Goal: Task Accomplishment & Management: Use online tool/utility

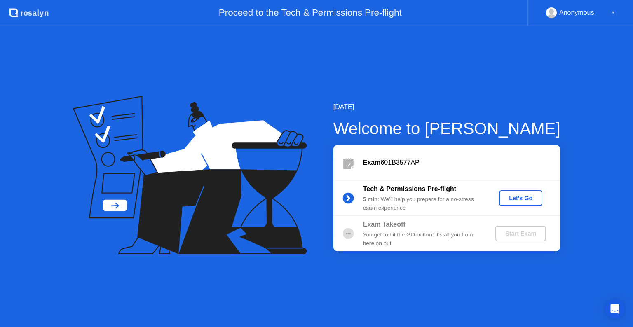
click at [511, 203] on button "Let's Go" at bounding box center [520, 199] width 43 height 16
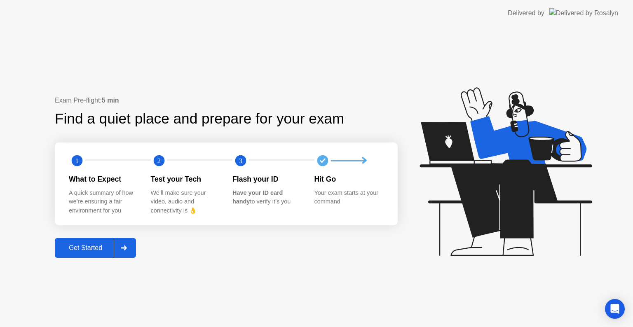
click at [113, 250] on div "Get Started" at bounding box center [85, 248] width 57 height 7
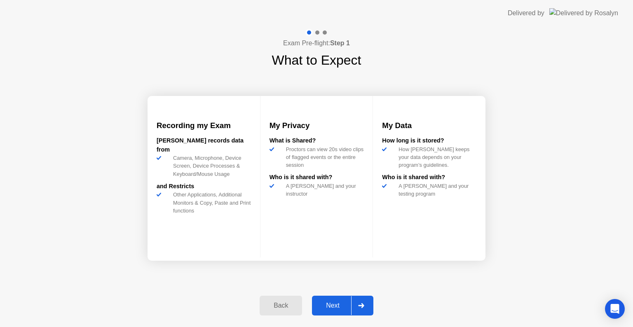
click at [349, 304] on div "Next" at bounding box center [333, 305] width 37 height 7
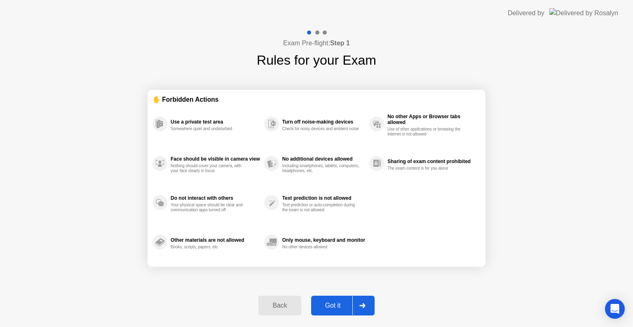
click at [334, 309] on div "Got it" at bounding box center [333, 305] width 39 height 7
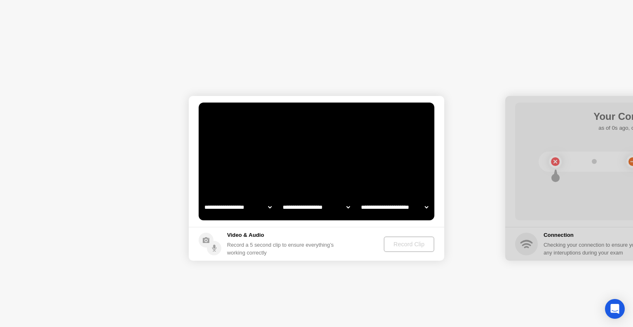
select select "**********"
select select "*******"
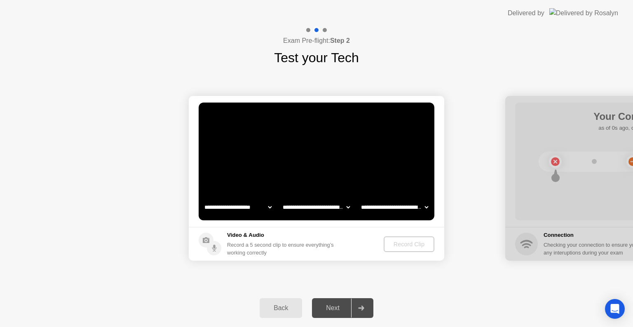
click at [341, 308] on div "Next" at bounding box center [333, 308] width 37 height 7
click at [272, 306] on div "Back" at bounding box center [281, 308] width 38 height 7
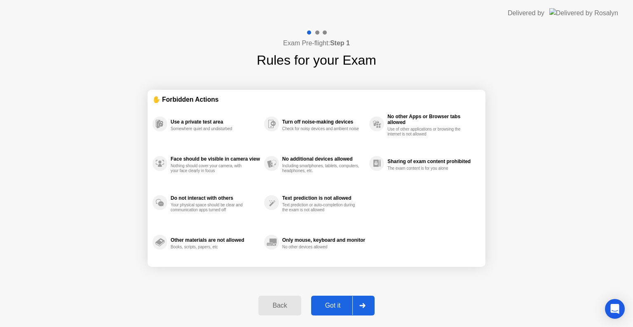
click at [266, 305] on div "Back" at bounding box center [280, 305] width 38 height 7
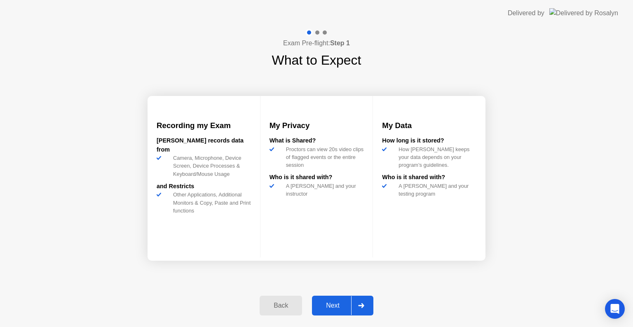
click at [345, 302] on div "Next" at bounding box center [333, 305] width 37 height 7
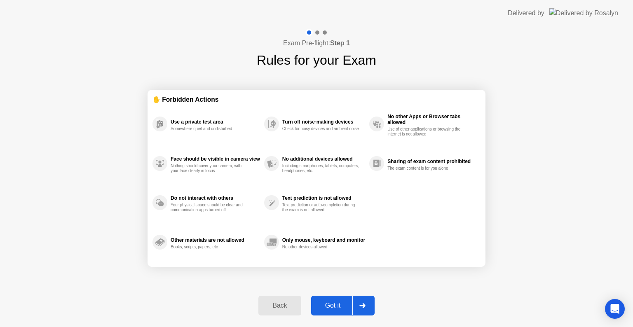
click at [344, 295] on div "Back Got it" at bounding box center [317, 306] width 126 height 38
click at [344, 302] on div "Got it" at bounding box center [333, 305] width 39 height 7
select select "**********"
select select "*******"
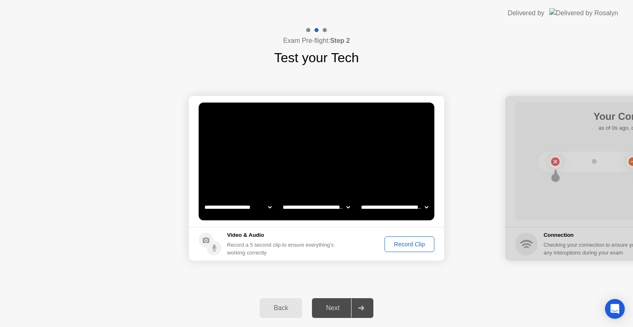
click at [412, 247] on div "Record Clip" at bounding box center [410, 244] width 44 height 7
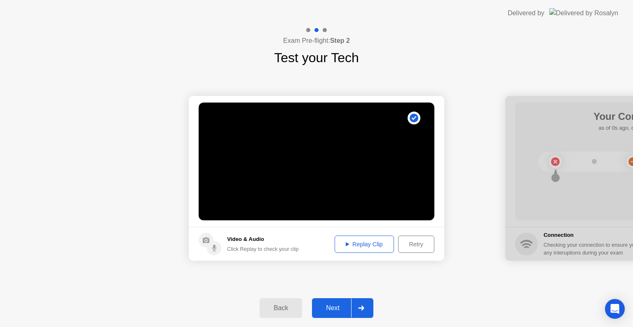
click at [365, 247] on div "Replay Clip" at bounding box center [365, 244] width 54 height 7
click at [287, 308] on div "Back" at bounding box center [281, 308] width 38 height 7
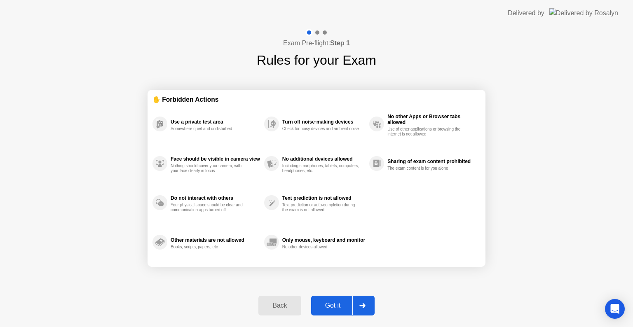
click at [341, 302] on div "Got it" at bounding box center [333, 305] width 39 height 7
select select "**********"
select select "*******"
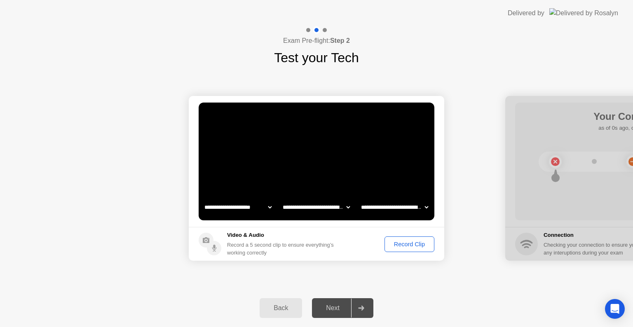
click at [405, 241] on div "Record Clip" at bounding box center [410, 244] width 44 height 7
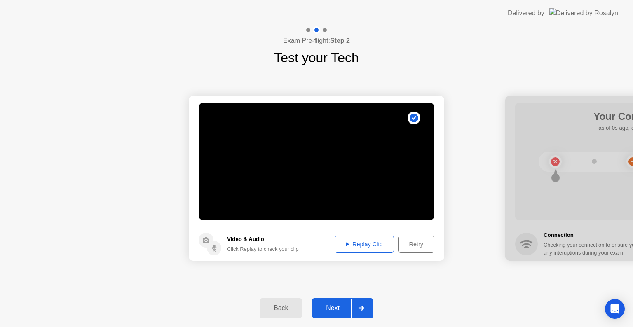
click at [370, 244] on div "Replay Clip" at bounding box center [365, 244] width 54 height 7
click at [290, 311] on div "Back" at bounding box center [281, 308] width 38 height 7
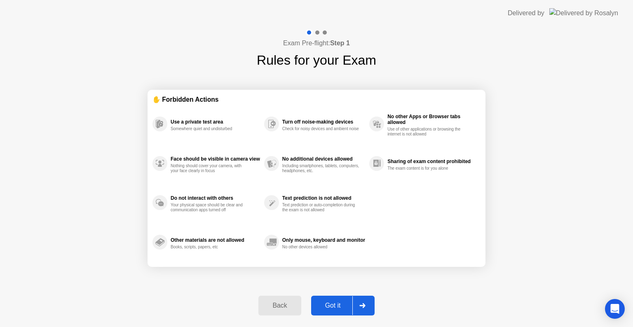
click at [345, 299] on button "Got it" at bounding box center [343, 306] width 64 height 20
select select "**********"
select select "*******"
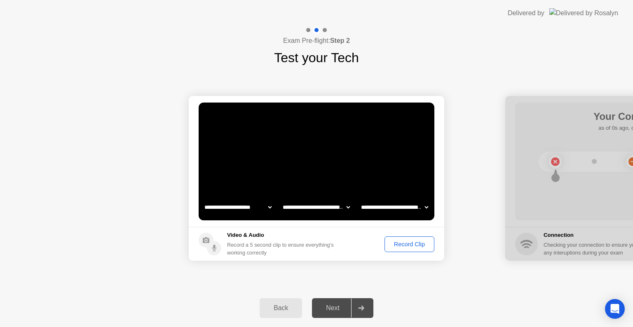
click at [403, 246] on div "Record Clip" at bounding box center [410, 244] width 44 height 7
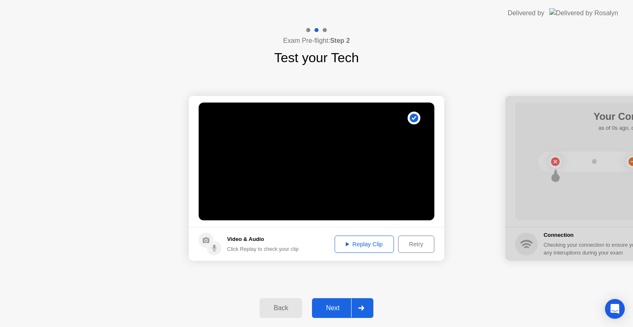
click at [419, 245] on div "Retry" at bounding box center [416, 244] width 31 height 7
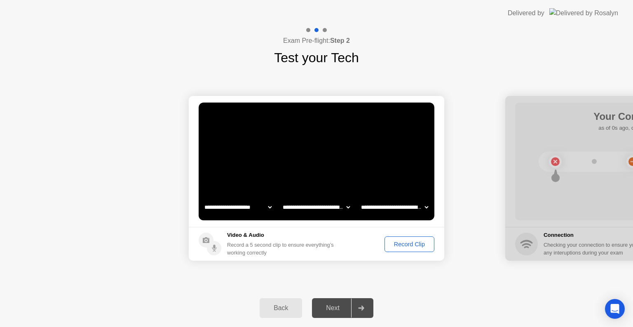
click at [412, 242] on div "Record Clip" at bounding box center [410, 244] width 44 height 7
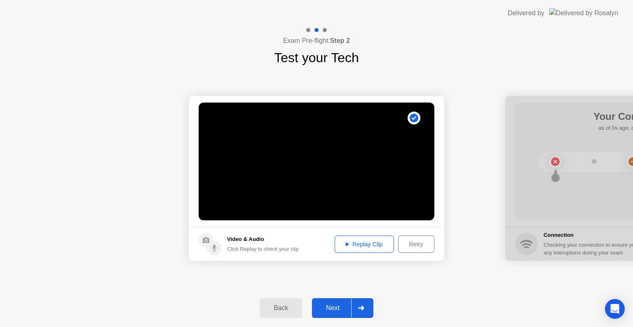
click at [368, 247] on div "Replay Clip" at bounding box center [365, 244] width 54 height 7
click at [416, 248] on div "Retry" at bounding box center [416, 244] width 31 height 7
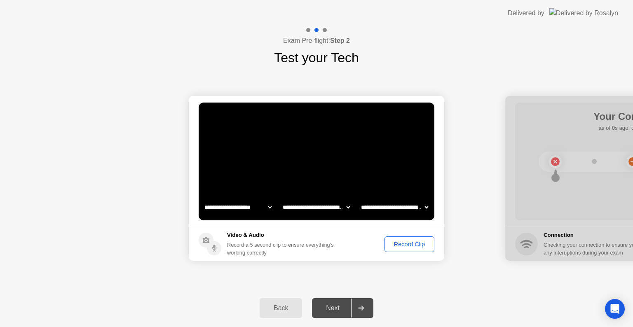
click at [416, 246] on div "Record Clip" at bounding box center [410, 244] width 44 height 7
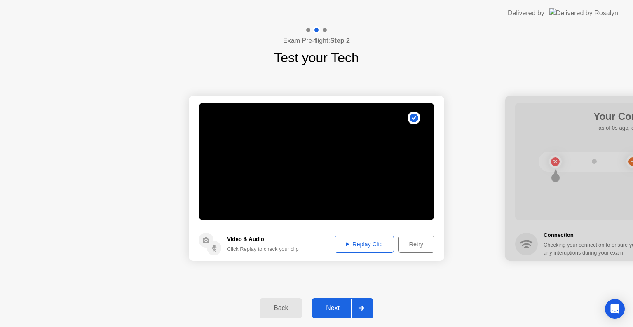
click at [414, 246] on div "Retry" at bounding box center [416, 244] width 31 height 7
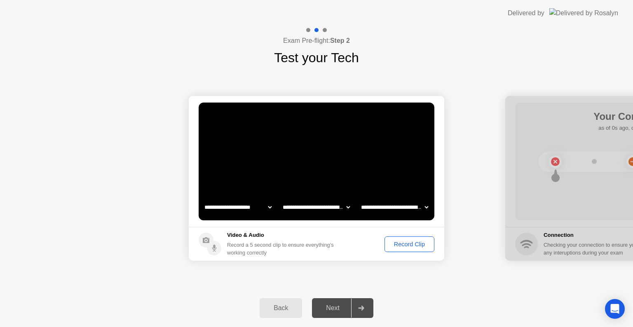
click at [333, 305] on div "Next" at bounding box center [333, 308] width 37 height 7
click at [334, 307] on div "Next" at bounding box center [333, 308] width 37 height 7
click at [403, 244] on div "Record Clip" at bounding box center [410, 244] width 44 height 7
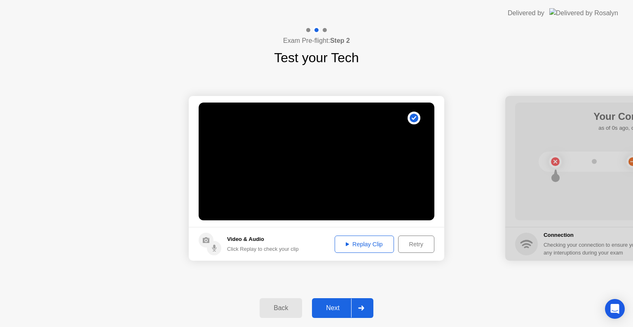
click at [346, 311] on div "Next" at bounding box center [333, 308] width 37 height 7
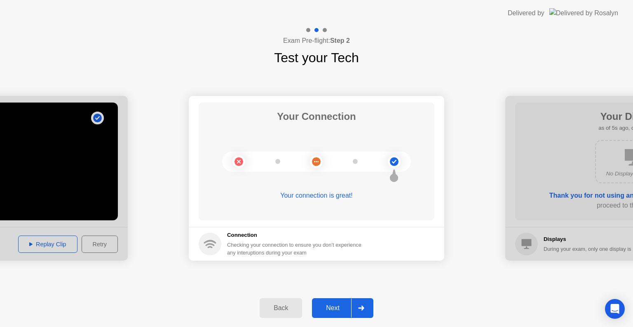
click at [334, 309] on div "Next" at bounding box center [333, 308] width 37 height 7
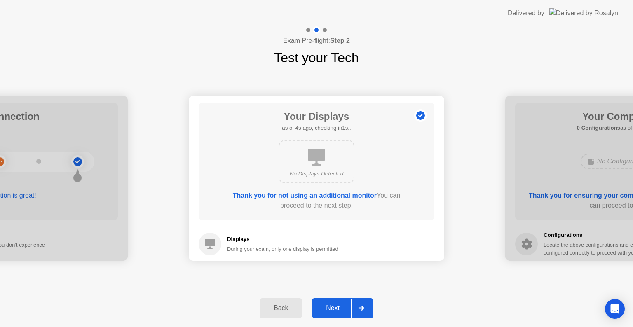
click at [334, 309] on div "Next" at bounding box center [333, 308] width 37 height 7
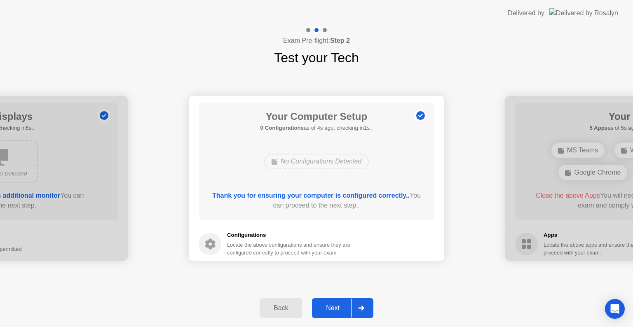
click at [332, 306] on div "Next" at bounding box center [333, 308] width 37 height 7
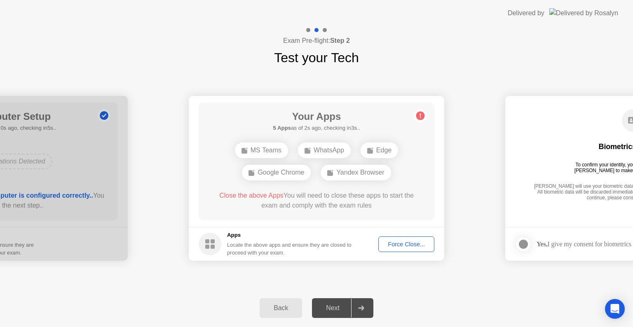
click at [289, 177] on div "Google Chrome" at bounding box center [276, 173] width 69 height 16
click at [292, 173] on div "Google Chrome" at bounding box center [276, 173] width 69 height 16
click at [325, 153] on div "WhatsApp" at bounding box center [324, 151] width 53 height 16
click at [405, 246] on div "Force Close..." at bounding box center [406, 244] width 50 height 7
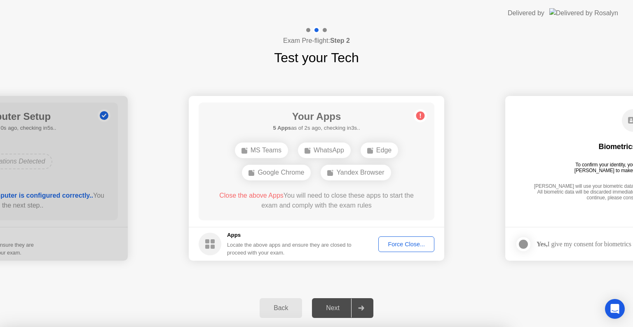
click at [469, 327] on div at bounding box center [316, 327] width 633 height 0
click at [468, 327] on div at bounding box center [316, 327] width 633 height 0
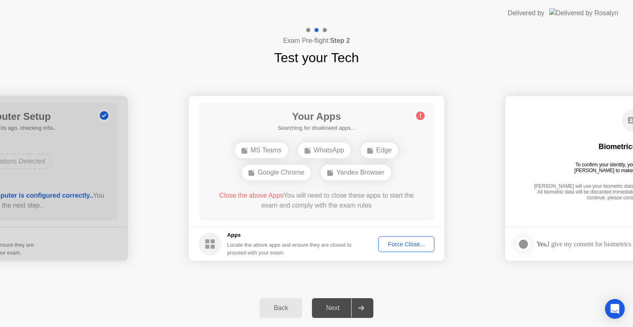
click at [389, 246] on div "Force Close..." at bounding box center [406, 244] width 50 height 7
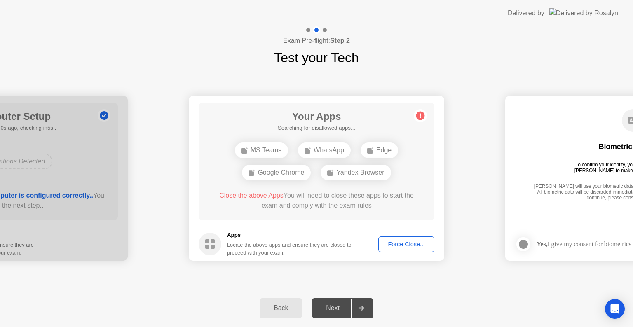
click at [334, 305] on div "Next" at bounding box center [333, 308] width 37 height 7
click at [334, 306] on div "Next" at bounding box center [333, 308] width 37 height 7
click at [399, 245] on div "Force Close..." at bounding box center [406, 244] width 50 height 7
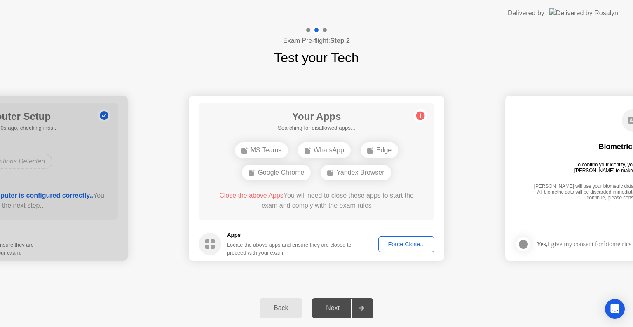
click at [425, 243] on div "Force Close..." at bounding box center [406, 244] width 50 height 7
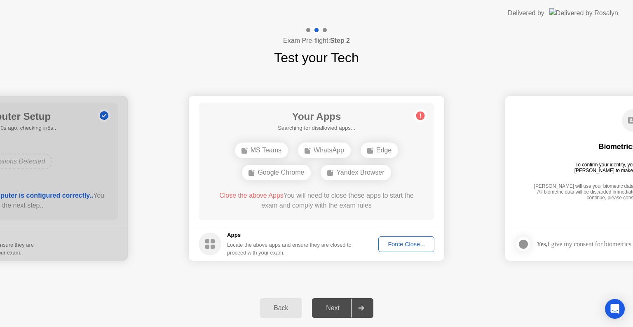
click at [325, 140] on div "MS Teams WhatsApp Edge Google Chrome Yandex Browser" at bounding box center [316, 161] width 189 height 45
click at [325, 158] on div "WhatsApp" at bounding box center [324, 151] width 53 height 16
click at [325, 155] on div "WhatsApp" at bounding box center [324, 151] width 53 height 16
click at [374, 151] on icon at bounding box center [370, 150] width 7 height 7
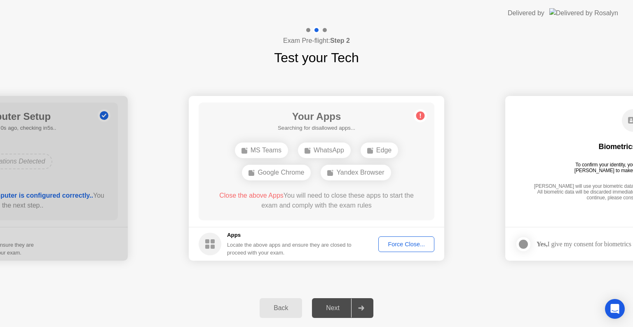
click at [362, 172] on div "Yandex Browser" at bounding box center [356, 173] width 70 height 16
click at [283, 174] on div "Google Chrome" at bounding box center [276, 173] width 69 height 16
click at [271, 152] on div "MS Teams" at bounding box center [261, 151] width 53 height 16
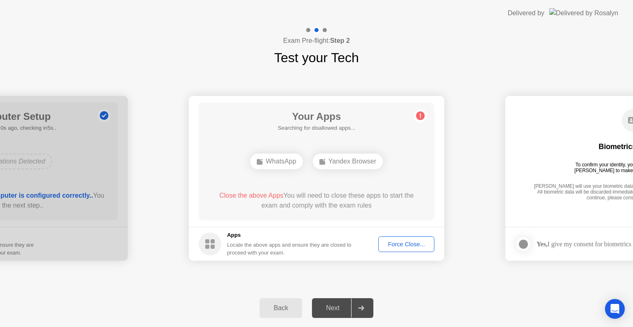
click at [357, 165] on div "Yandex Browser" at bounding box center [348, 162] width 70 height 16
click at [394, 239] on button "Force Close..." at bounding box center [407, 245] width 56 height 16
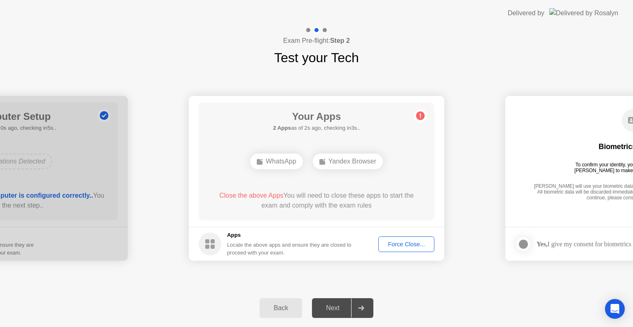
click at [392, 239] on button "Force Close..." at bounding box center [407, 245] width 56 height 16
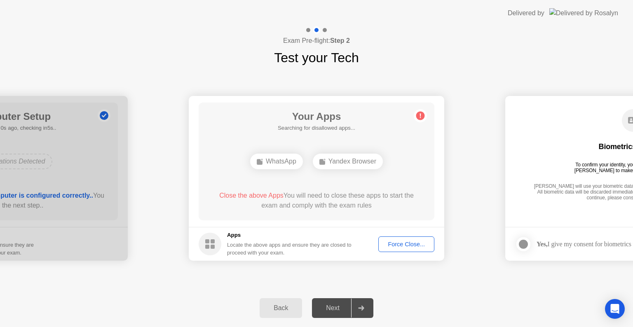
click at [396, 241] on div "Force Close..." at bounding box center [406, 244] width 50 height 7
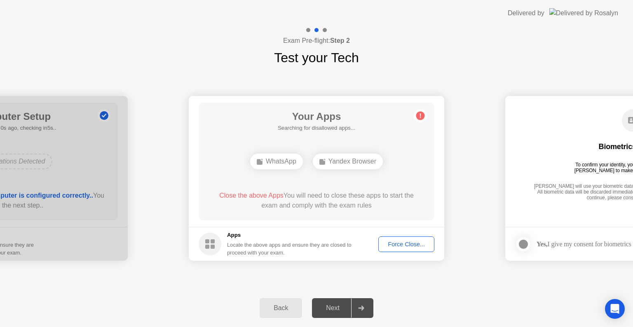
click at [283, 162] on div "WhatsApp" at bounding box center [276, 162] width 53 height 16
click at [332, 159] on div "Yandex Browser" at bounding box center [348, 162] width 70 height 16
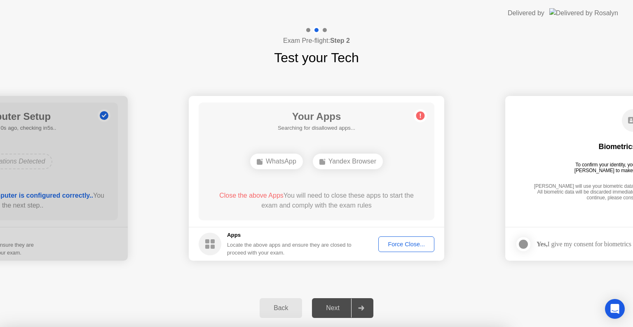
drag, startPoint x: 374, startPoint y: 270, endPoint x: 368, endPoint y: 250, distance: 20.2
click at [374, 327] on div at bounding box center [316, 327] width 633 height 0
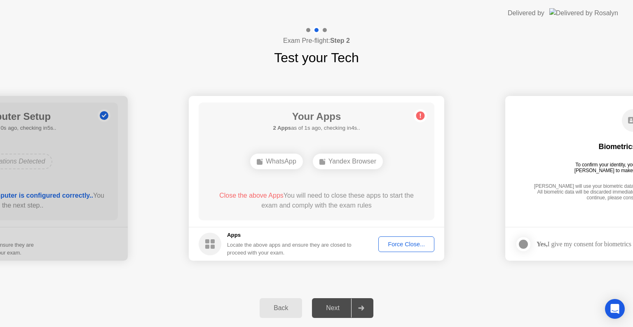
click at [343, 307] on div "Next" at bounding box center [333, 308] width 37 height 7
click at [367, 308] on div at bounding box center [361, 308] width 20 height 19
click at [410, 243] on div "Force Close..." at bounding box center [406, 244] width 50 height 7
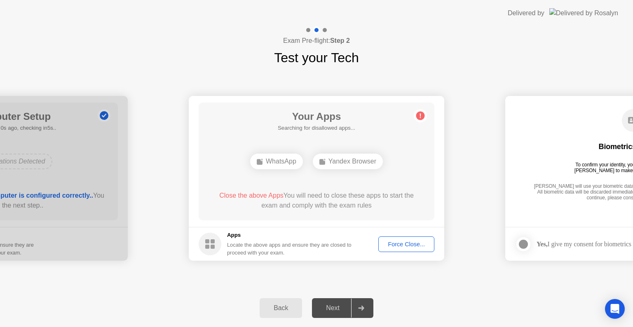
click at [359, 158] on div "Yandex Browser" at bounding box center [348, 162] width 70 height 16
click at [326, 165] on div "Yandex Browser" at bounding box center [348, 162] width 70 height 16
click at [333, 155] on div "Yandex Browser" at bounding box center [348, 162] width 70 height 16
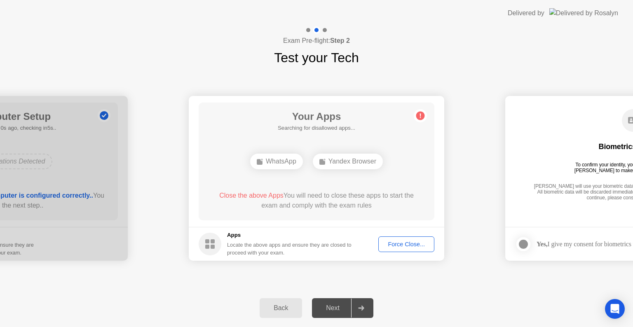
click at [274, 168] on div "WhatsApp" at bounding box center [276, 162] width 53 height 16
click at [276, 168] on div "WhatsApp" at bounding box center [276, 162] width 53 height 16
click at [268, 249] on div "Locate the above apps and ensure they are closed to proceed with your exam." at bounding box center [289, 249] width 125 height 16
click at [323, 123] on h1 "Your Apps" at bounding box center [316, 116] width 87 height 15
click at [389, 248] on div "Force Close..." at bounding box center [406, 244] width 50 height 7
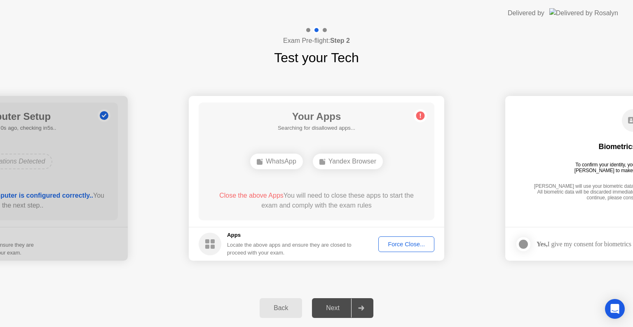
click at [392, 243] on div "Force Close..." at bounding box center [406, 244] width 50 height 7
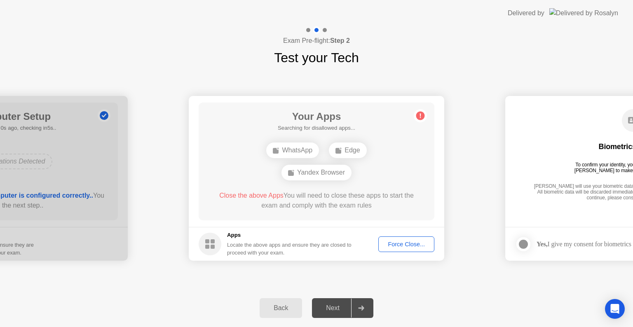
click at [405, 243] on div "Force Close..." at bounding box center [406, 244] width 50 height 7
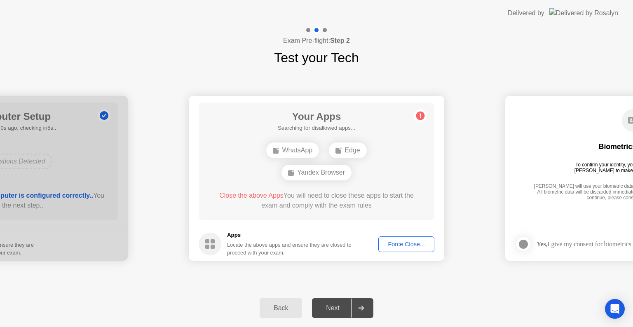
click at [342, 148] on ellipse at bounding box center [341, 149] width 2 height 2
click at [304, 152] on div "WhatsApp" at bounding box center [292, 151] width 53 height 16
click at [317, 170] on div "WhatsApp Yandex Browser" at bounding box center [316, 162] width 189 height 22
click at [411, 245] on div "Force Close..." at bounding box center [406, 244] width 50 height 7
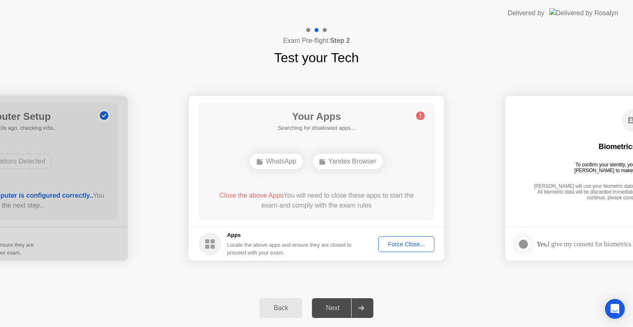
click at [400, 247] on div "Force Close..." at bounding box center [406, 244] width 50 height 7
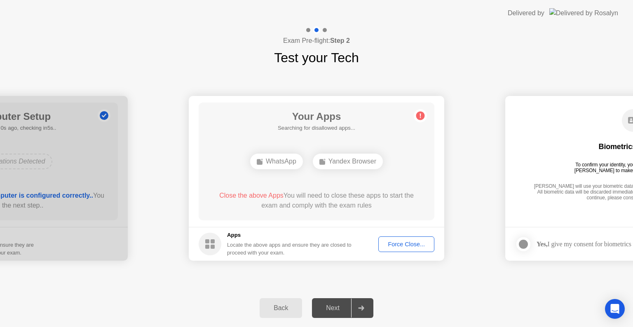
click at [326, 163] on div "Yandex Browser" at bounding box center [348, 162] width 70 height 16
click at [291, 160] on div "WhatsApp" at bounding box center [276, 162] width 53 height 16
click at [401, 241] on div "Force Close..." at bounding box center [406, 244] width 50 height 7
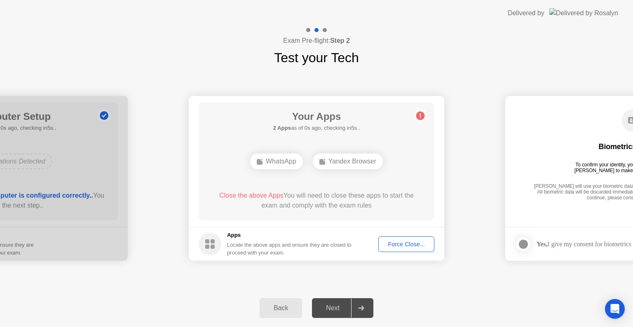
click at [405, 247] on div "Force Close..." at bounding box center [406, 244] width 50 height 7
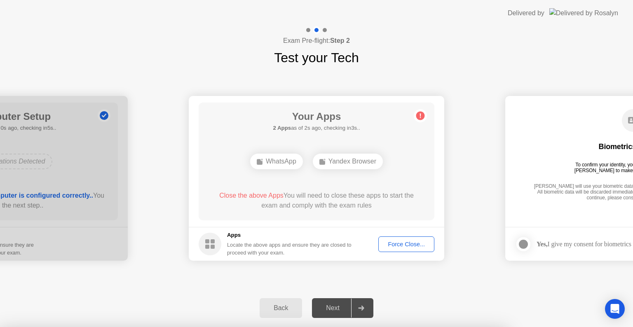
drag, startPoint x: 285, startPoint y: 211, endPoint x: 288, endPoint y: 205, distance: 6.9
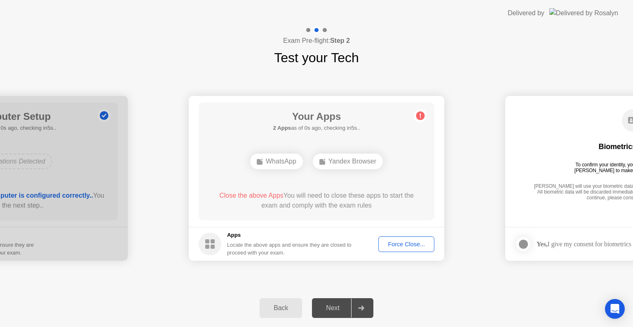
click at [402, 244] on div "Force Close..." at bounding box center [406, 244] width 50 height 7
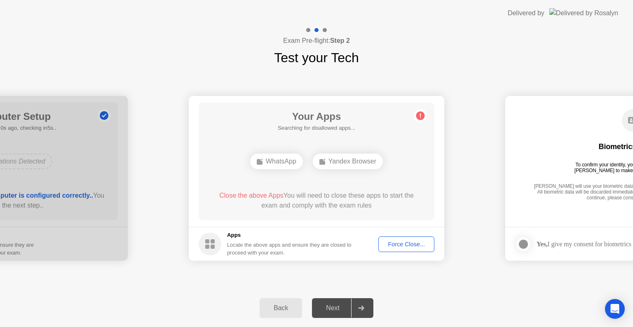
click at [401, 247] on div "Force Close..." at bounding box center [406, 244] width 50 height 7
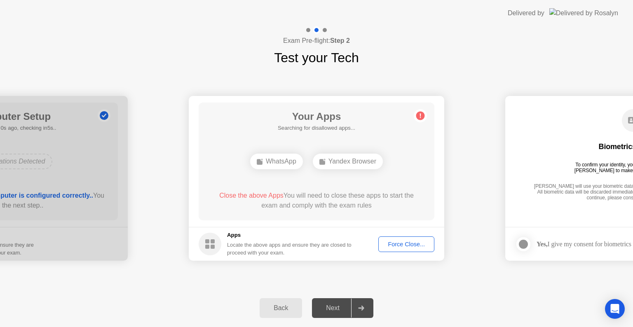
click at [348, 162] on div "Yandex Browser" at bounding box center [348, 162] width 70 height 16
click at [273, 160] on div "WhatsApp" at bounding box center [276, 162] width 53 height 16
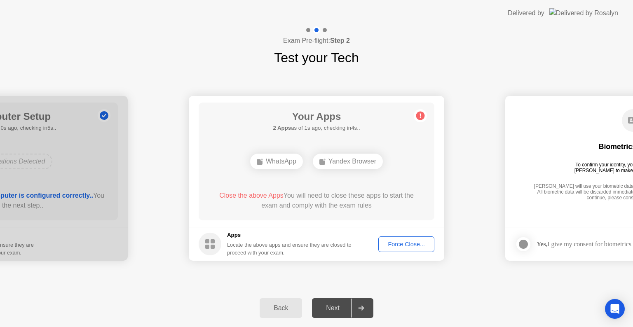
click at [393, 242] on div "Force Close..." at bounding box center [406, 244] width 50 height 7
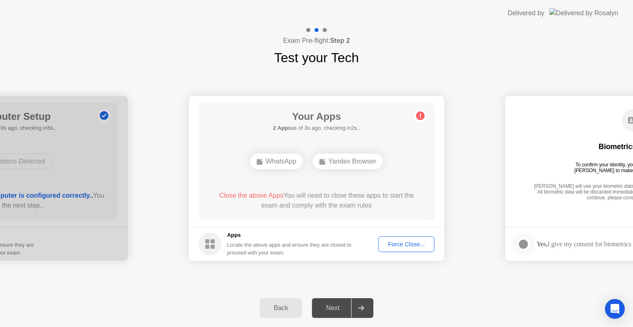
click at [362, 212] on div "Close the above Apps You will need to close these apps to start the exam and co…" at bounding box center [317, 202] width 212 height 23
click at [396, 244] on div "Force Close..." at bounding box center [406, 244] width 50 height 7
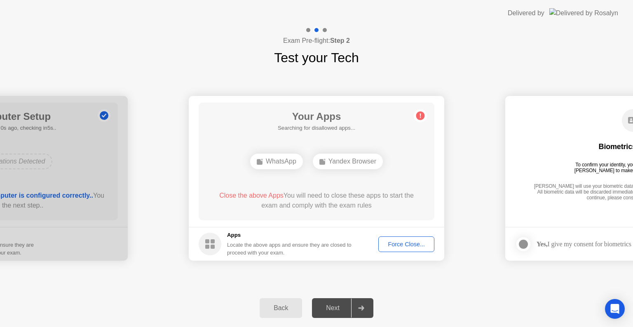
click at [389, 249] on button "Force Close..." at bounding box center [407, 245] width 56 height 16
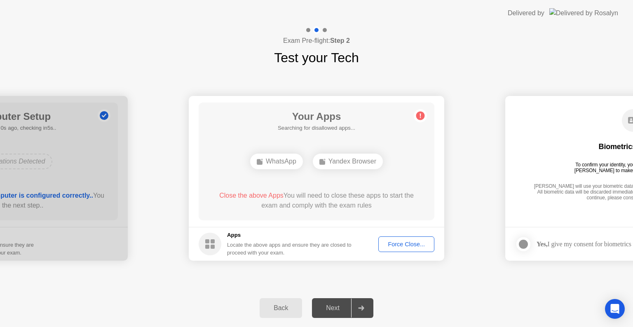
click at [364, 306] on icon at bounding box center [361, 308] width 6 height 5
click at [399, 245] on div "Force Close..." at bounding box center [406, 244] width 50 height 7
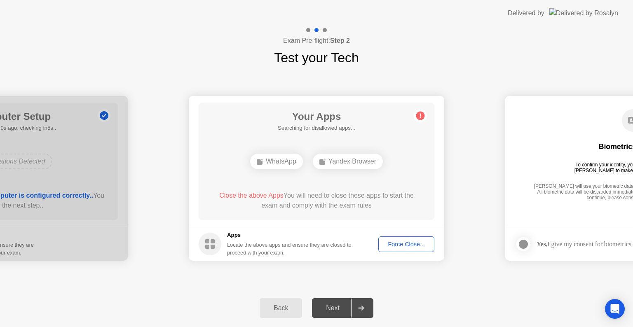
click at [408, 245] on div "Force Close..." at bounding box center [406, 244] width 50 height 7
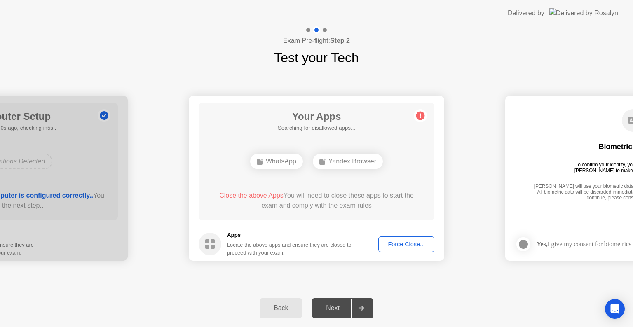
click at [394, 246] on div "Force Close..." at bounding box center [406, 244] width 50 height 7
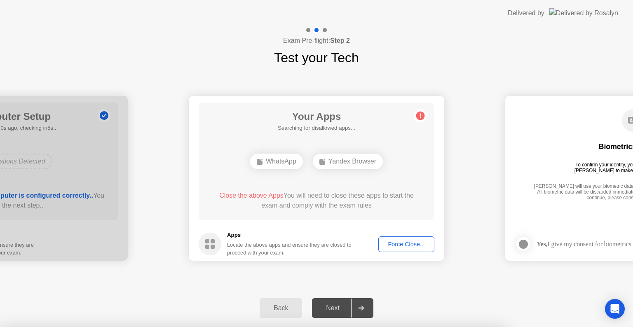
click at [394, 327] on div at bounding box center [316, 327] width 633 height 0
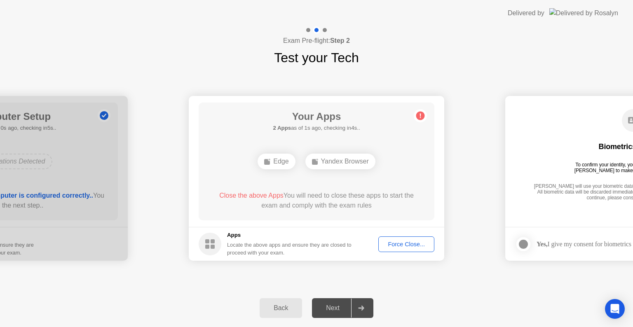
click at [405, 245] on div "Force Close..." at bounding box center [406, 244] width 50 height 7
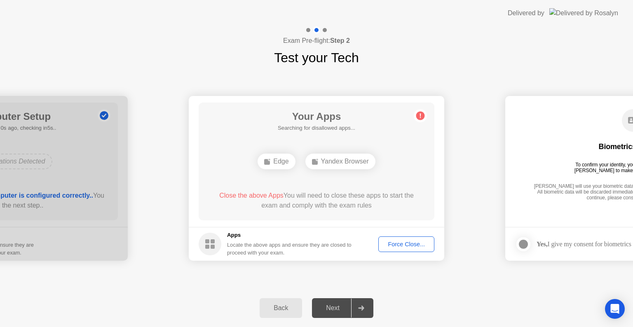
click at [394, 245] on div "Force Close..." at bounding box center [406, 244] width 50 height 7
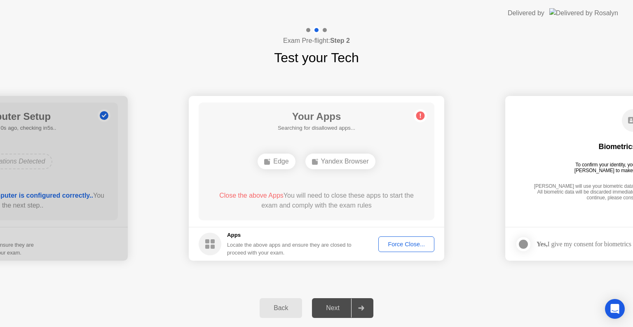
drag, startPoint x: 312, startPoint y: 93, endPoint x: 322, endPoint y: 126, distance: 34.2
click at [405, 245] on div "Force Close..." at bounding box center [406, 244] width 50 height 7
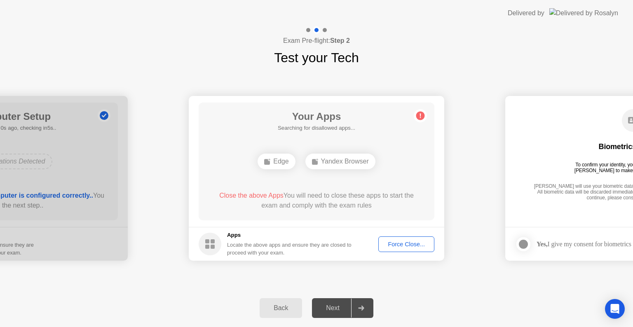
click at [401, 241] on div "Force Close..." at bounding box center [406, 244] width 50 height 7
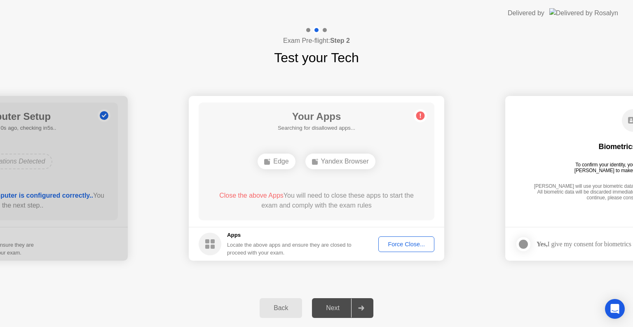
drag, startPoint x: 572, startPoint y: 225, endPoint x: 553, endPoint y: 228, distance: 19.2
click at [553, 228] on app-biometrics-consent "Biometrics Consent To confirm your identity, your testing program requires [PER…" at bounding box center [634, 178] width 256 height 165
drag, startPoint x: 552, startPoint y: 238, endPoint x: 386, endPoint y: 241, distance: 165.8
click at [366, 313] on div at bounding box center [361, 308] width 20 height 19
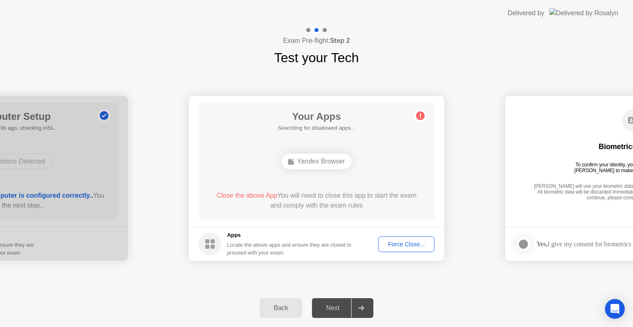
click at [407, 241] on div "Force Close..." at bounding box center [406, 244] width 50 height 7
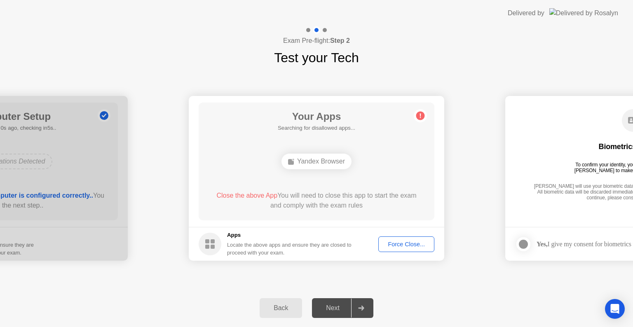
click at [346, 212] on div "Close the above App You will need to close this app to start the exam and compl…" at bounding box center [317, 202] width 212 height 23
click at [390, 241] on div "Force Close..." at bounding box center [406, 244] width 50 height 7
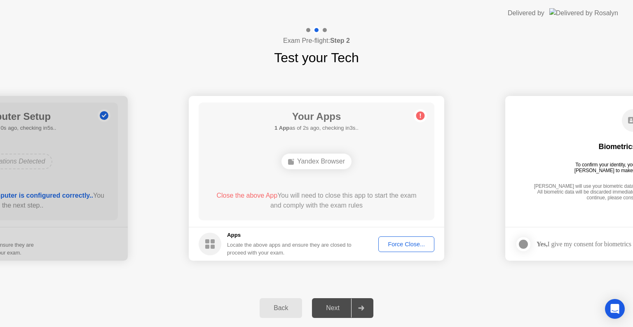
click at [346, 216] on div "Your Apps 1 App as of 2s ago, checking in3s.. Yandex Browser Close the above Ap…" at bounding box center [317, 162] width 236 height 118
click at [390, 243] on div "Force Close..." at bounding box center [406, 244] width 50 height 7
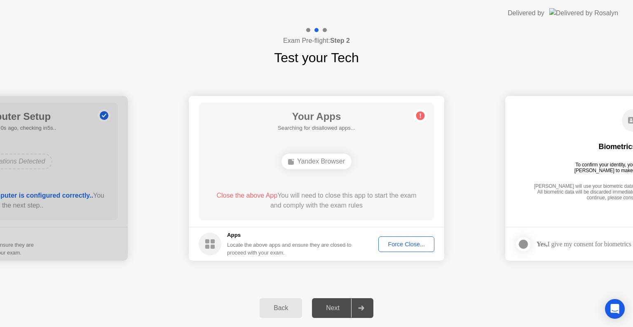
click at [343, 210] on div "Close the above App You will need to close this app to start the exam and compl…" at bounding box center [317, 201] width 212 height 20
click at [398, 244] on div "Force Close..." at bounding box center [406, 244] width 50 height 7
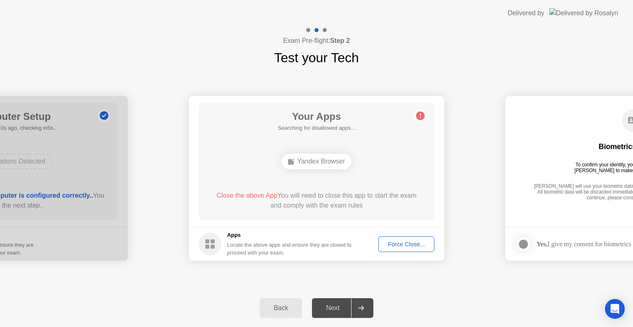
click at [349, 214] on div "Close the above App You will need to close this app to start the exam and compl…" at bounding box center [317, 202] width 212 height 23
click at [346, 305] on div "Next" at bounding box center [333, 308] width 37 height 7
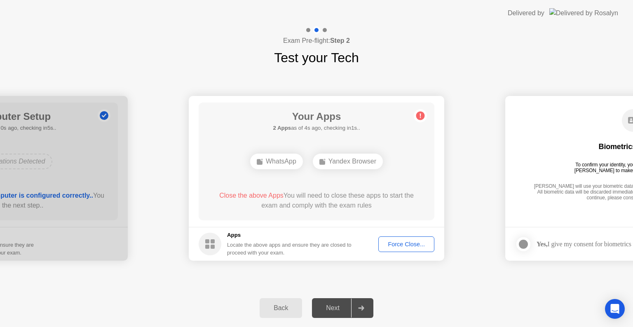
click at [402, 242] on div "Force Close..." at bounding box center [406, 244] width 50 height 7
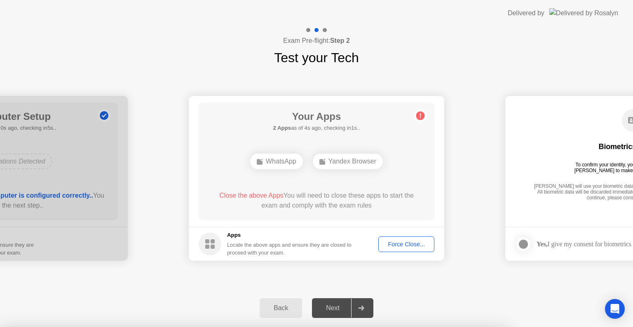
click at [402, 327] on div at bounding box center [316, 327] width 633 height 0
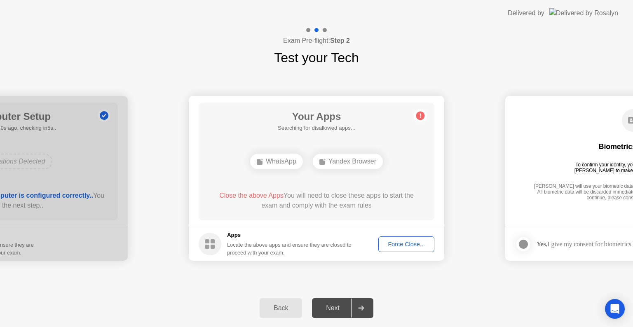
click at [388, 242] on div "Force Close..." at bounding box center [406, 244] width 50 height 7
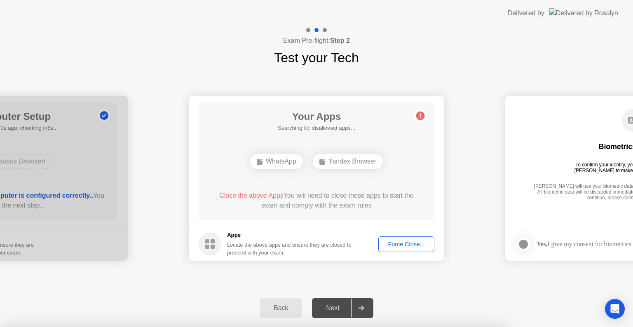
click at [388, 327] on div at bounding box center [316, 327] width 633 height 0
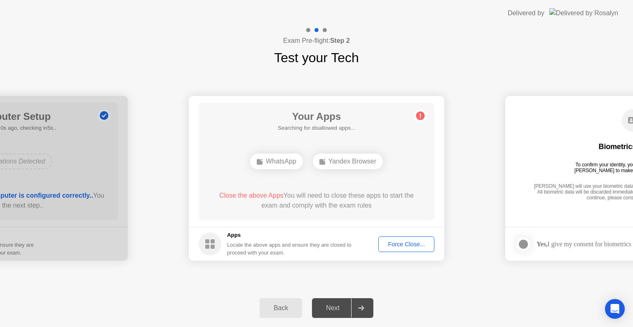
click at [337, 210] on div "Close the above Apps You will need to close these apps to start the exam and co…" at bounding box center [317, 201] width 212 height 20
click at [384, 247] on div "Force Close..." at bounding box center [406, 244] width 50 height 7
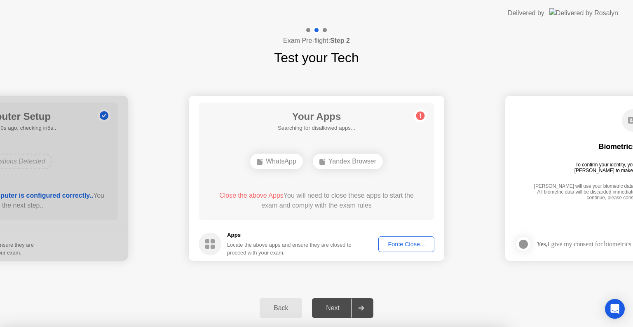
click at [384, 327] on div at bounding box center [316, 327] width 633 height 0
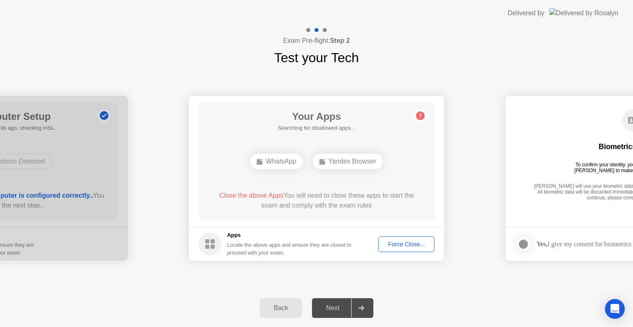
click at [363, 299] on div at bounding box center [361, 308] width 20 height 19
click at [417, 248] on div "Force Close..." at bounding box center [406, 244] width 50 height 7
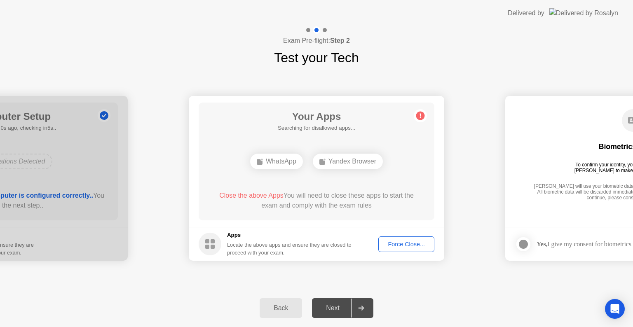
click at [400, 243] on div "Force Close..." at bounding box center [406, 244] width 50 height 7
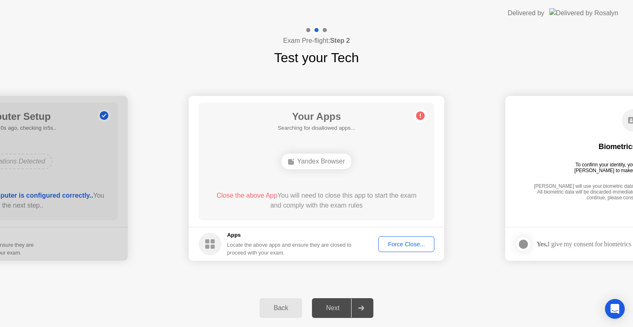
click at [333, 213] on div "Close the above App You will need to close this app to start the exam and compl…" at bounding box center [317, 202] width 212 height 23
click at [396, 245] on div "Force Close..." at bounding box center [406, 244] width 50 height 7
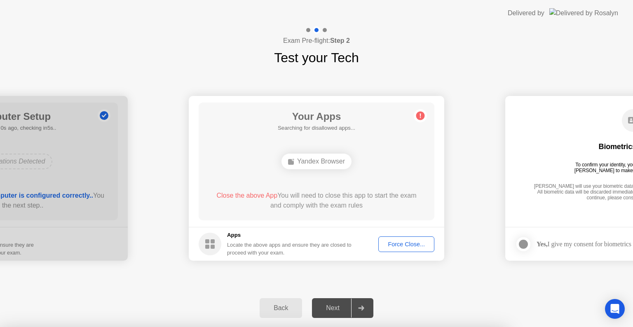
click at [396, 327] on div at bounding box center [316, 327] width 633 height 0
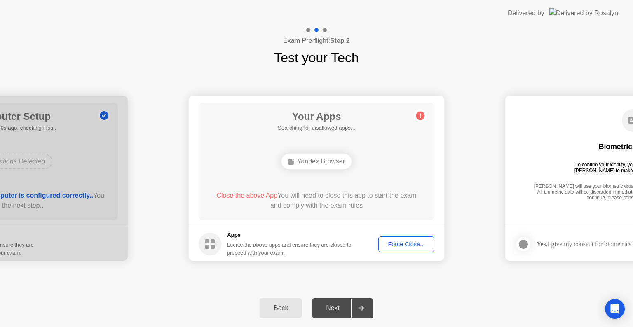
click at [349, 212] on div "Close the above App You will need to close this app to start the exam and compl…" at bounding box center [317, 202] width 212 height 23
click at [389, 241] on div "Force Close..." at bounding box center [406, 244] width 50 height 7
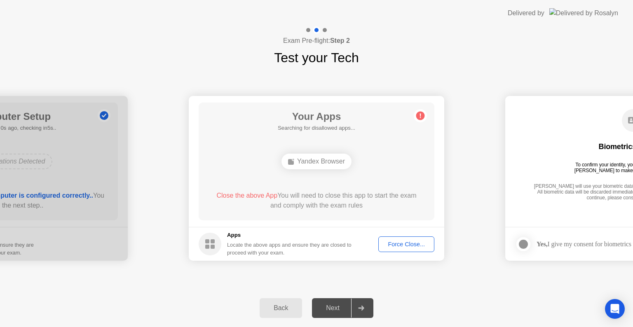
click at [327, 158] on div "Yandex Browser" at bounding box center [317, 162] width 70 height 16
click at [326, 158] on div "Yandex Browser" at bounding box center [317, 162] width 70 height 16
click at [333, 116] on h1 "Your Apps" at bounding box center [317, 116] width 78 height 15
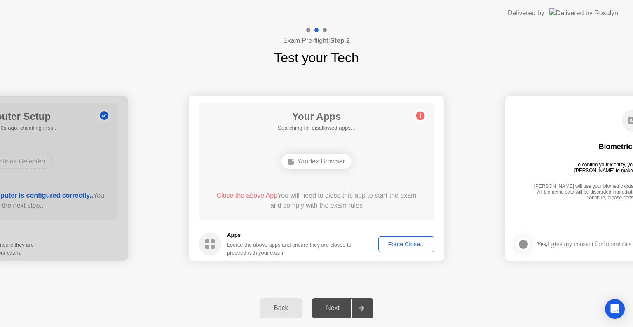
drag, startPoint x: 318, startPoint y: 158, endPoint x: 311, endPoint y: 160, distance: 7.6
click at [318, 158] on div "Yandex Browser" at bounding box center [317, 162] width 70 height 16
click at [256, 201] on div "Close the above App You will need to close this app to start the exam and compl…" at bounding box center [317, 201] width 212 height 20
click at [326, 204] on div "Close the above App You will need to close this app to start the exam and compl…" at bounding box center [317, 201] width 212 height 20
drag, startPoint x: 345, startPoint y: 214, endPoint x: 346, endPoint y: 218, distance: 4.2
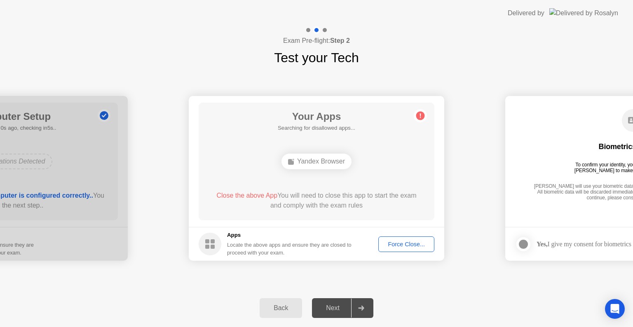
click at [346, 218] on div "Your Apps Searching for disallowed apps... Yandex Browser Close the above App Y…" at bounding box center [317, 162] width 236 height 118
click at [390, 243] on div "Force Close..." at bounding box center [406, 244] width 50 height 7
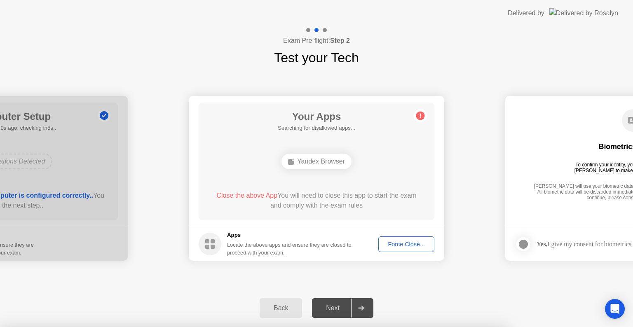
click at [398, 327] on div at bounding box center [316, 327] width 633 height 0
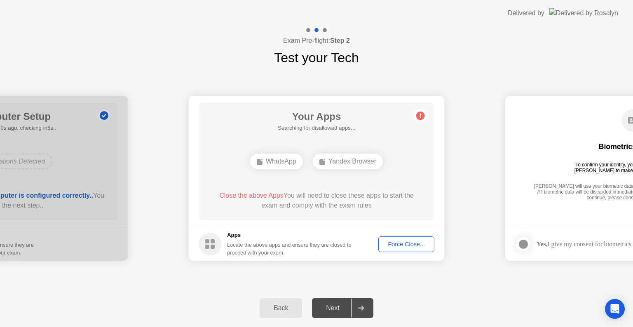
click at [401, 246] on div "Force Close..." at bounding box center [406, 244] width 50 height 7
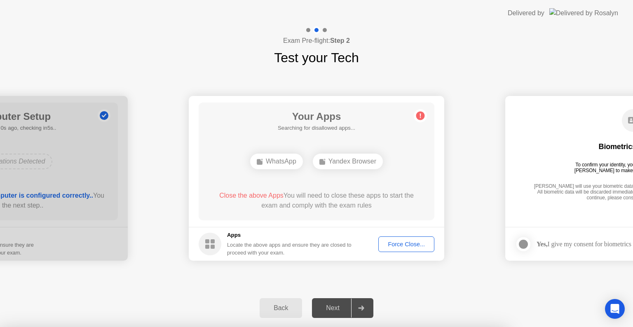
click at [401, 327] on div at bounding box center [316, 327] width 633 height 0
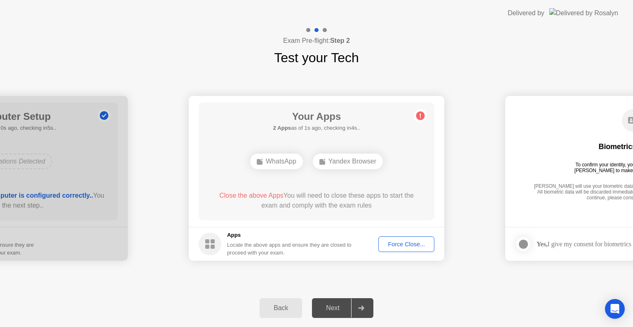
click at [353, 214] on div "Your Apps 2 Apps as of 1s ago, checking in4s.. WhatsApp Yandex Browser Close th…" at bounding box center [317, 162] width 236 height 118
click at [391, 241] on div "Force Close..." at bounding box center [406, 244] width 50 height 7
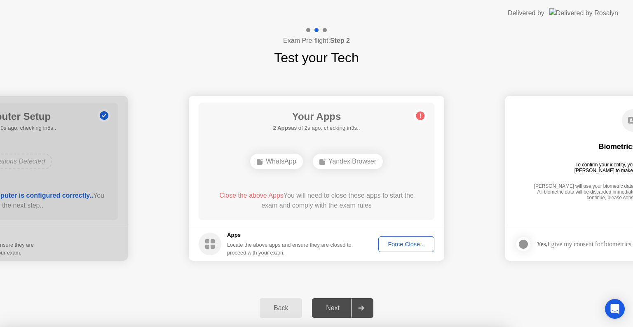
click at [391, 327] on div at bounding box center [316, 327] width 633 height 0
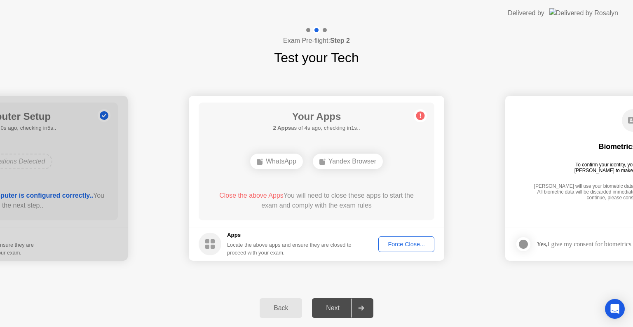
click at [356, 217] on div "Your Apps 2 Apps as of 4s ago, checking in1s.. WhatsApp Yandex Browser Close th…" at bounding box center [317, 162] width 236 height 118
click at [399, 244] on div "Force Close..." at bounding box center [406, 244] width 50 height 7
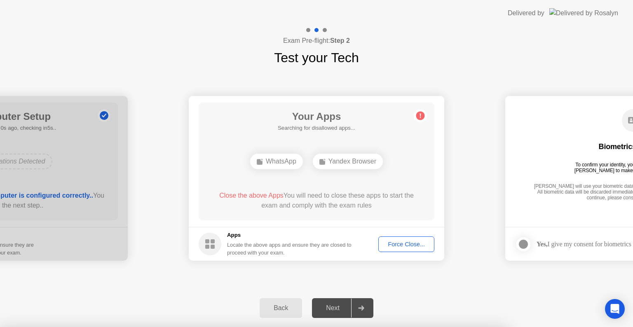
click at [363, 327] on div at bounding box center [316, 327] width 633 height 0
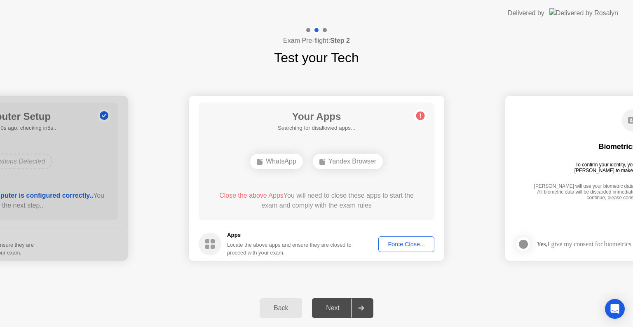
click at [399, 241] on div "Force Close..." at bounding box center [406, 244] width 50 height 7
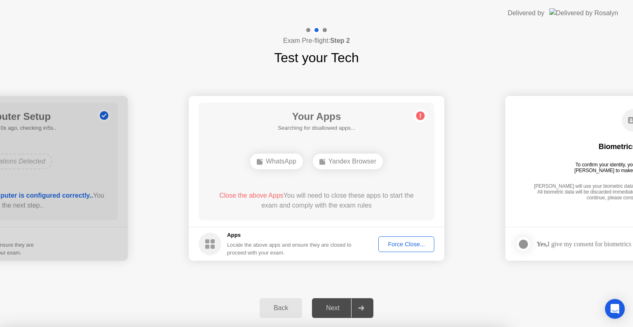
click at [399, 327] on div at bounding box center [316, 327] width 633 height 0
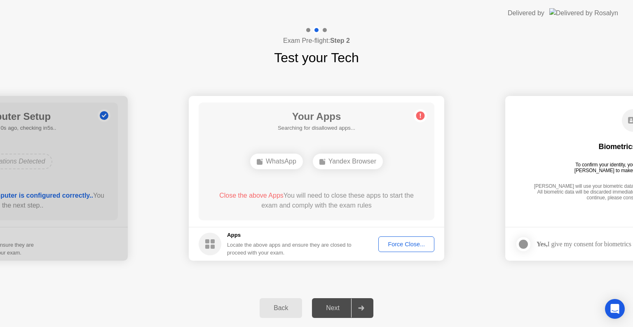
click at [358, 203] on div "Close the above Apps You will need to close these apps to start the exam and co…" at bounding box center [317, 201] width 212 height 20
click at [398, 241] on div "Force Close..." at bounding box center [406, 244] width 50 height 7
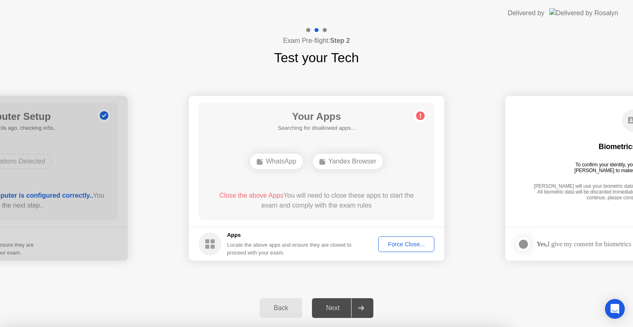
click at [398, 327] on div at bounding box center [316, 327] width 633 height 0
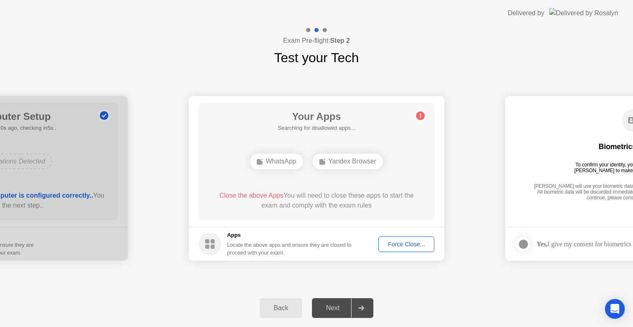
click at [345, 217] on div "Your Apps Searching for disallowed apps... WhatsApp Yandex Browser Close the ab…" at bounding box center [317, 162] width 236 height 118
click at [386, 239] on button "Force Close..." at bounding box center [407, 245] width 56 height 16
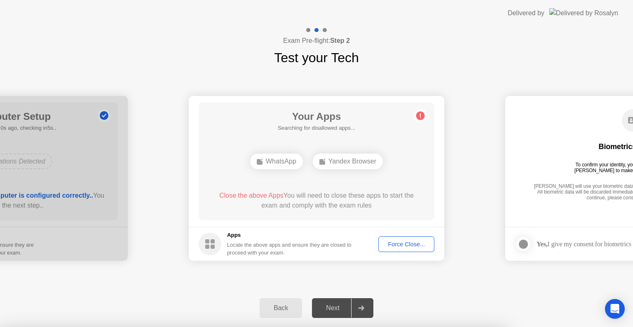
click at [386, 327] on div at bounding box center [316, 327] width 633 height 0
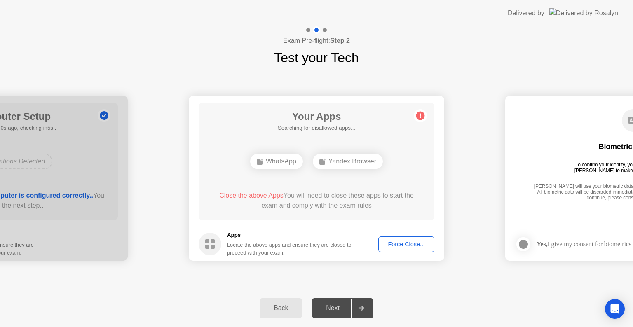
click at [339, 212] on div "Close the above Apps You will need to close these apps to start the exam and co…" at bounding box center [317, 202] width 212 height 23
click at [405, 243] on div "Force Close..." at bounding box center [406, 244] width 50 height 7
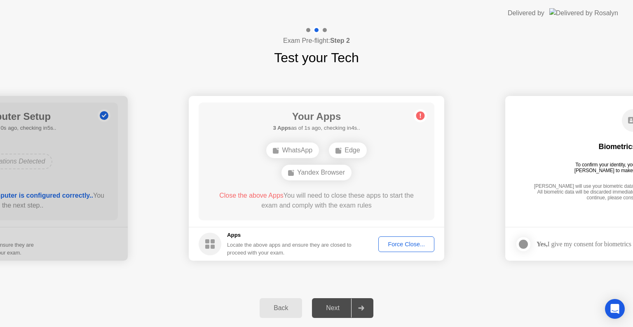
click at [400, 245] on div "Force Close..." at bounding box center [406, 244] width 50 height 7
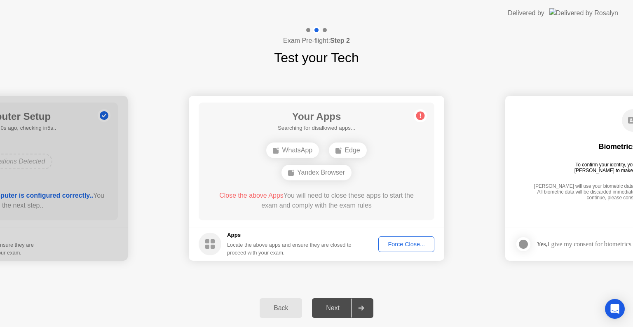
click at [415, 242] on div "Force Close..." at bounding box center [406, 244] width 50 height 7
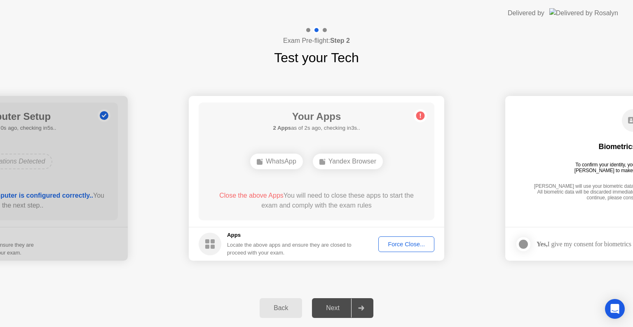
click at [407, 245] on div "Force Close..." at bounding box center [406, 244] width 50 height 7
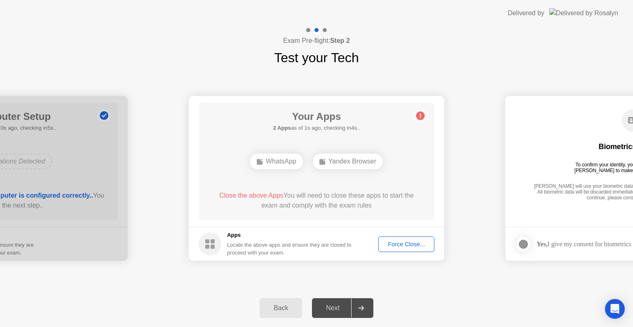
click at [404, 246] on div "Force Close..." at bounding box center [406, 244] width 50 height 7
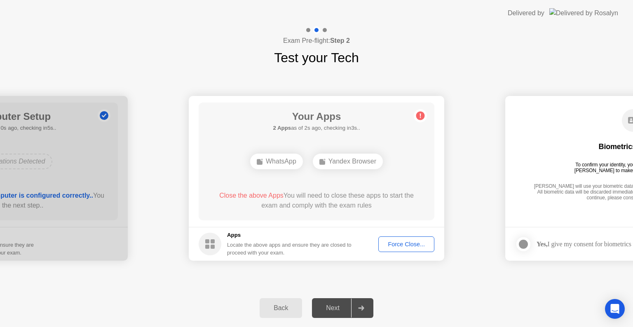
click at [403, 241] on div "Force Close..." at bounding box center [406, 244] width 50 height 7
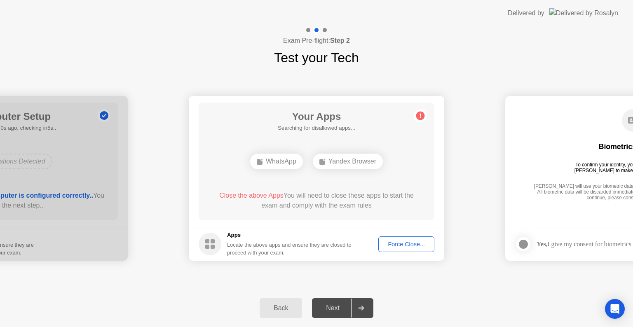
click at [403, 248] on div "Force Close..." at bounding box center [406, 244] width 50 height 7
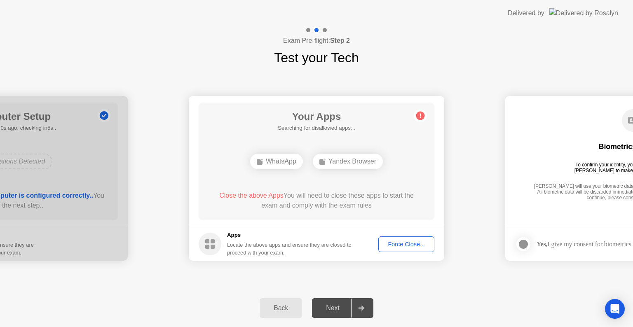
click at [407, 247] on div "Force Close..." at bounding box center [406, 244] width 50 height 7
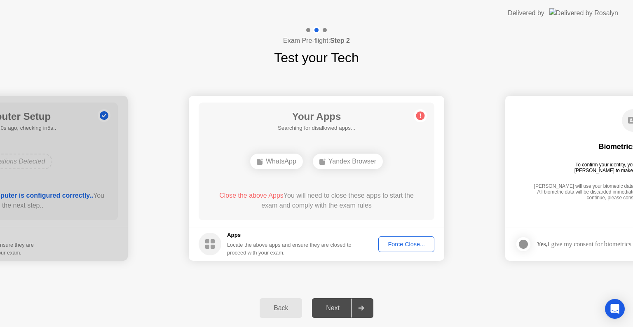
click at [345, 210] on div "Close the above Apps You will need to close these apps to start the exam and co…" at bounding box center [317, 201] width 212 height 20
click at [390, 246] on div "Force Close..." at bounding box center [406, 244] width 50 height 7
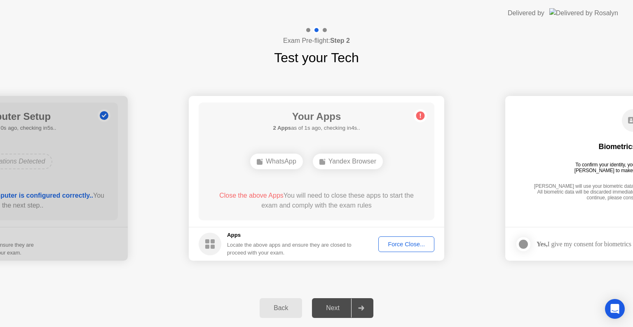
click at [408, 246] on div "Force Close..." at bounding box center [406, 244] width 50 height 7
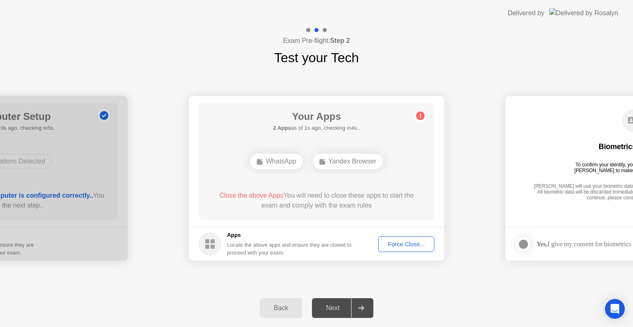
click at [398, 247] on div "Force Close..." at bounding box center [406, 244] width 50 height 7
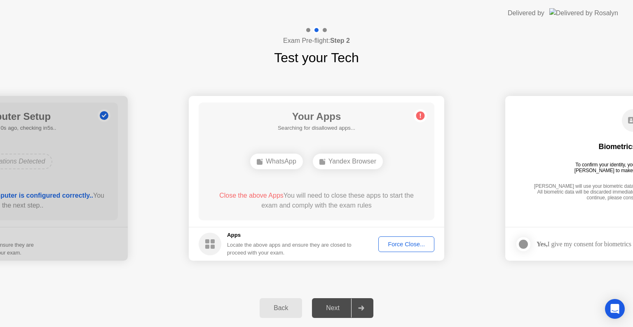
click at [417, 244] on div "Force Close..." at bounding box center [406, 244] width 50 height 7
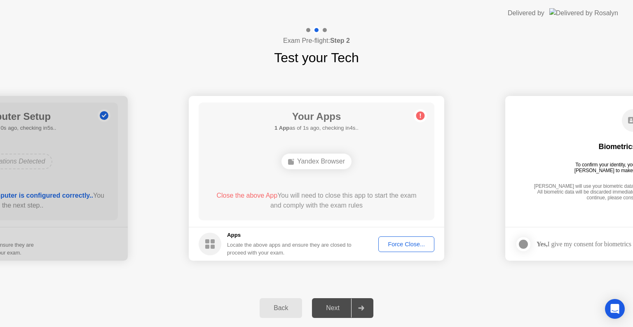
click at [403, 247] on div "Force Close..." at bounding box center [406, 244] width 50 height 7
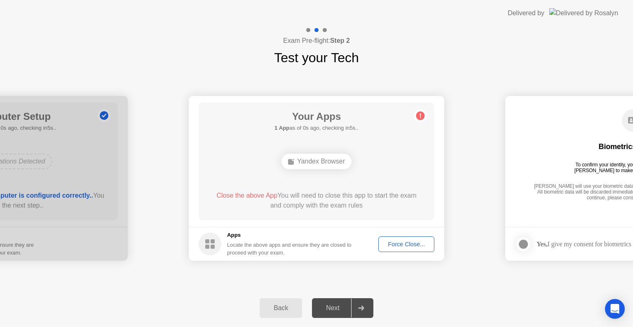
click at [398, 245] on div "Force Close..." at bounding box center [406, 244] width 50 height 7
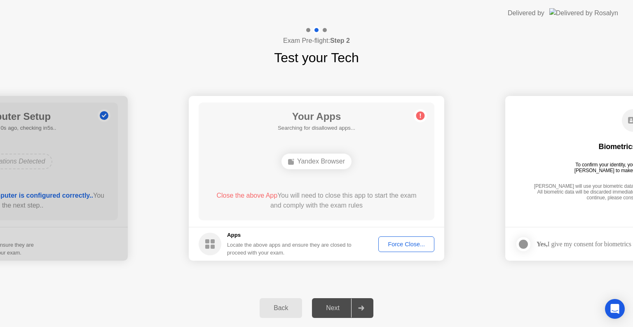
click at [394, 246] on div "Force Close..." at bounding box center [406, 244] width 50 height 7
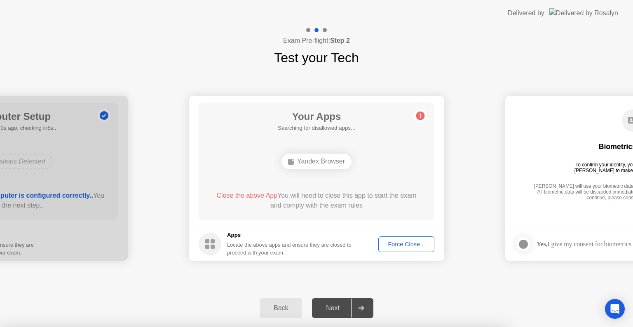
click at [403, 327] on div at bounding box center [316, 327] width 633 height 0
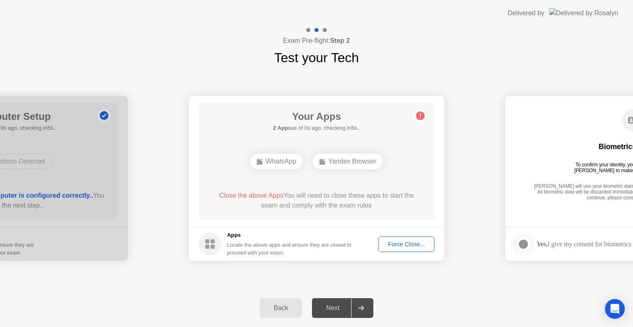
click at [386, 241] on div "Force Close..." at bounding box center [406, 244] width 50 height 7
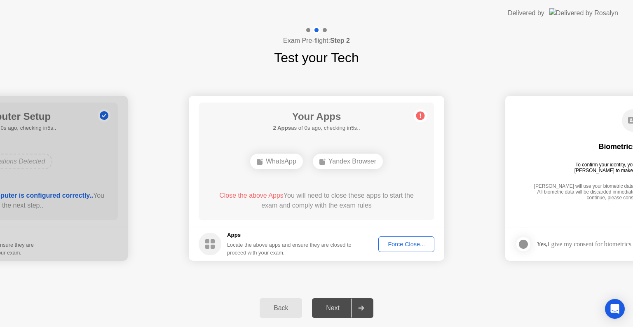
click at [397, 245] on div "Force Close..." at bounding box center [406, 244] width 50 height 7
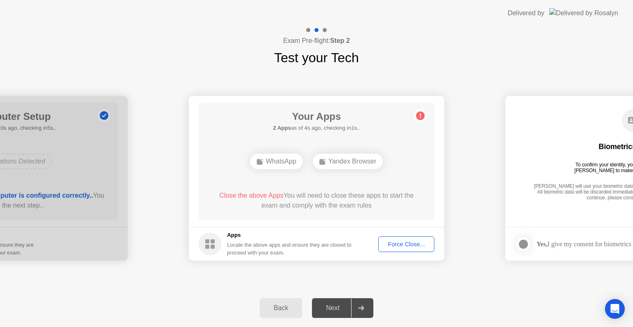
click at [394, 241] on div "Force Close..." at bounding box center [406, 244] width 50 height 7
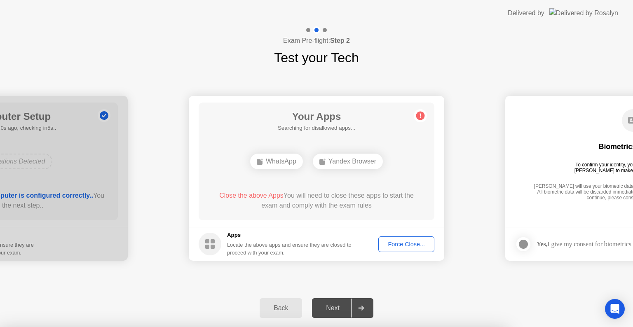
click at [396, 327] on div at bounding box center [316, 327] width 633 height 0
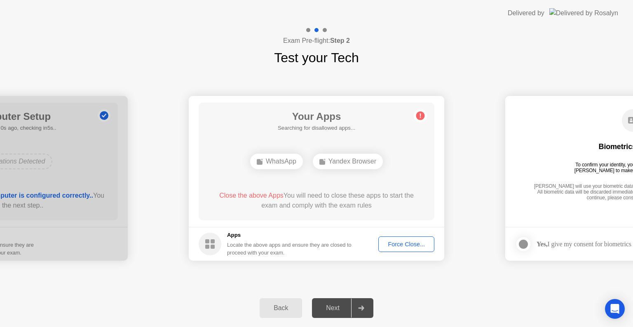
click at [264, 165] on div "WhatsApp" at bounding box center [276, 162] width 53 height 16
click at [258, 198] on span "Close the above Apps" at bounding box center [251, 195] width 64 height 7
click at [324, 161] on div "Yandex Browser" at bounding box center [348, 162] width 70 height 16
click at [389, 243] on div "Force Close..." at bounding box center [406, 244] width 50 height 7
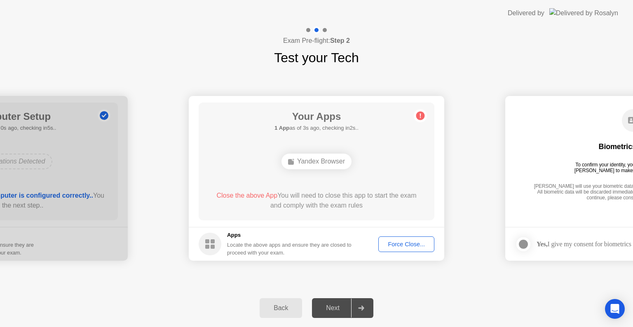
click at [303, 162] on div "Yandex Browser" at bounding box center [317, 162] width 70 height 16
click at [396, 242] on div "Force Close..." at bounding box center [406, 244] width 50 height 7
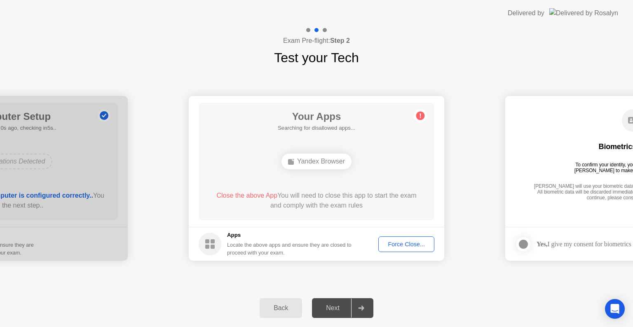
click at [310, 163] on div "Yandex Browser" at bounding box center [317, 162] width 70 height 16
click at [388, 243] on div "Force Close..." at bounding box center [406, 244] width 50 height 7
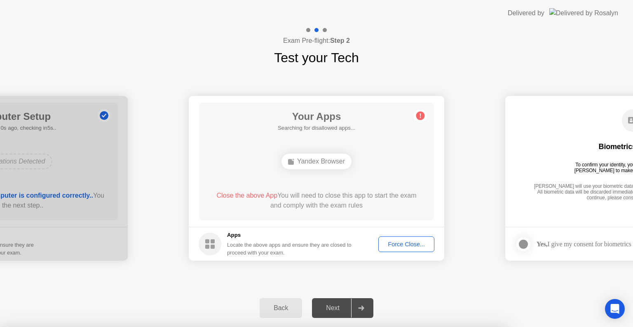
click at [396, 327] on div at bounding box center [316, 327] width 633 height 0
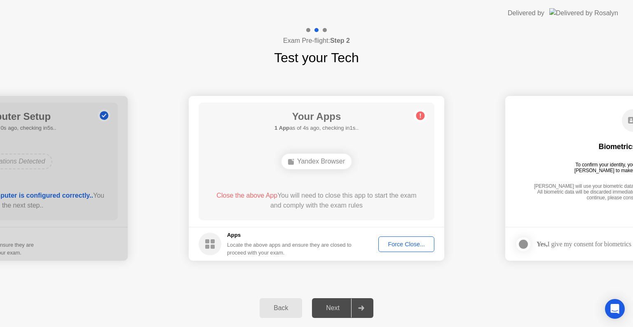
click at [396, 241] on div "Force Close..." at bounding box center [406, 244] width 50 height 7
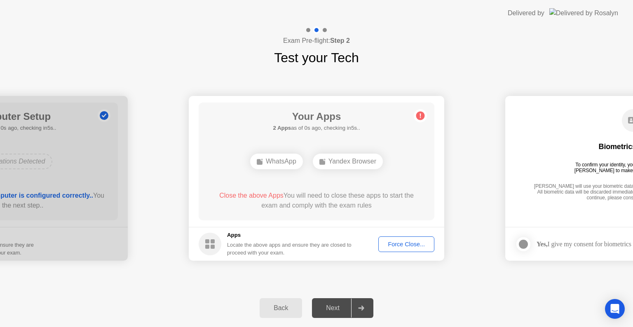
click at [389, 245] on div "Force Close..." at bounding box center [406, 244] width 50 height 7
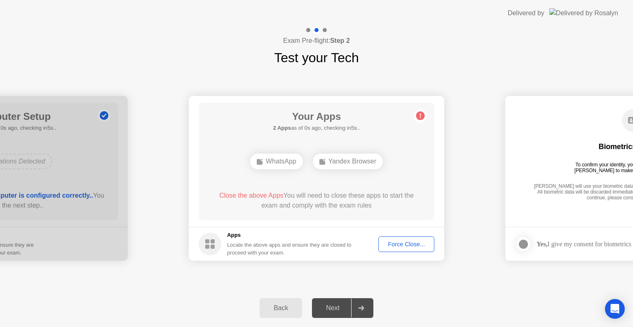
click at [417, 244] on div "Force Close..." at bounding box center [406, 244] width 50 height 7
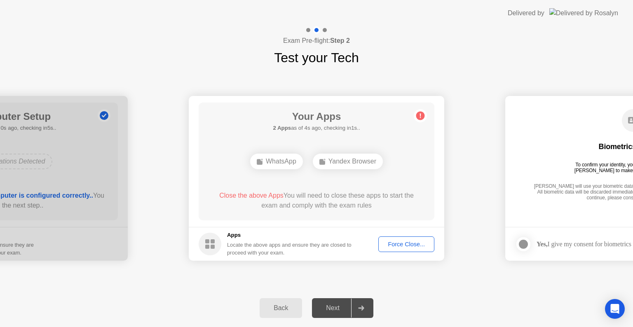
click at [410, 244] on div "Force Close..." at bounding box center [406, 244] width 50 height 7
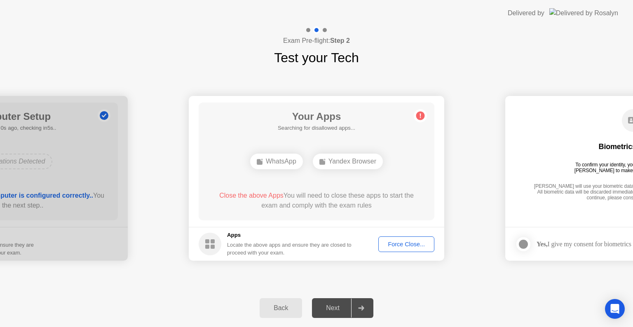
click at [325, 158] on icon at bounding box center [323, 161] width 7 height 7
click at [289, 157] on div "WhatsApp" at bounding box center [276, 162] width 53 height 16
click at [352, 241] on div "Locate the above apps and ensure they are closed to proceed with your exam." at bounding box center [289, 249] width 125 height 16
click at [363, 300] on div at bounding box center [361, 308] width 20 height 19
click at [363, 301] on div at bounding box center [361, 308] width 20 height 19
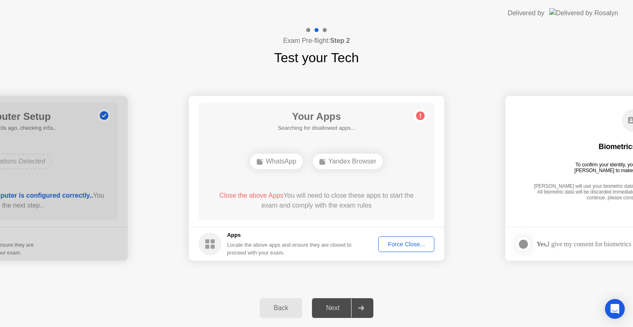
click at [363, 301] on div at bounding box center [361, 308] width 20 height 19
click at [359, 295] on div "Back Next" at bounding box center [316, 309] width 633 height 38
click at [412, 245] on div "Force Close..." at bounding box center [406, 244] width 50 height 7
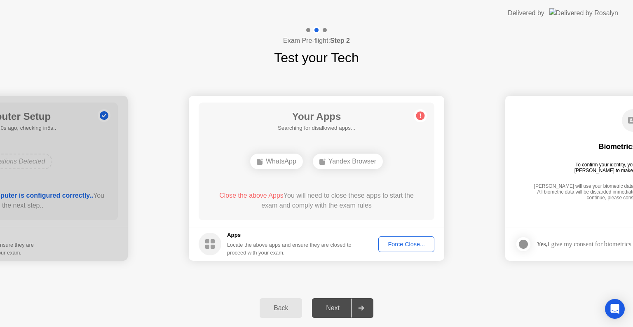
click at [398, 247] on div "Force Close..." at bounding box center [406, 244] width 50 height 7
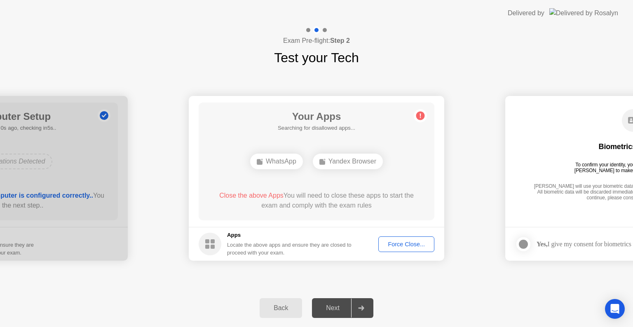
click at [396, 252] on footer "Apps Locate the above apps and ensure they are closed to proceed with your exam…" at bounding box center [317, 244] width 256 height 34
click at [398, 248] on div "Force Close..." at bounding box center [406, 244] width 50 height 7
